Goal: Find specific page/section: Find specific page/section

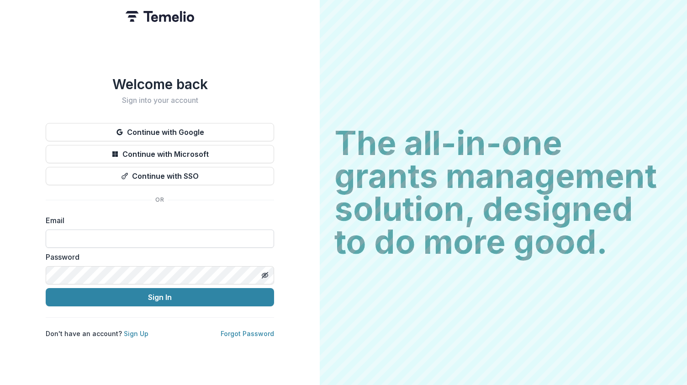
click at [72, 235] on input at bounding box center [160, 238] width 228 height 18
type input "**********"
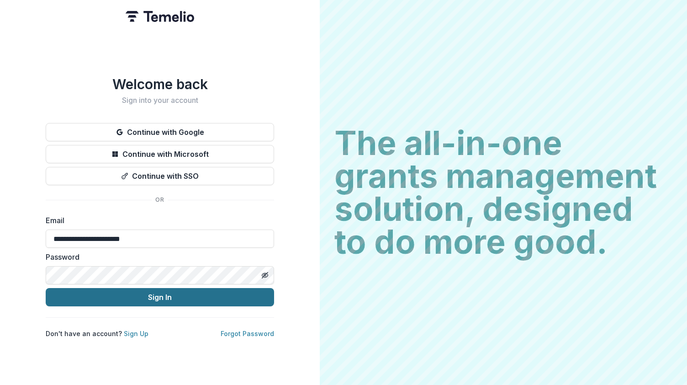
click at [201, 295] on button "Sign In" at bounding box center [160, 297] width 228 height 18
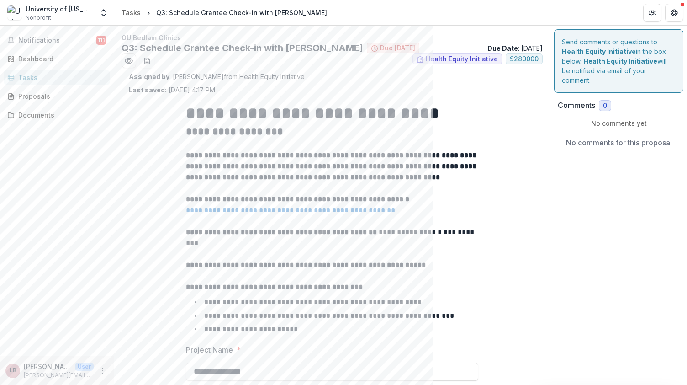
click at [35, 79] on div "Tasks" at bounding box center [60, 78] width 85 height 10
